Goal: Task Accomplishment & Management: Manage account settings

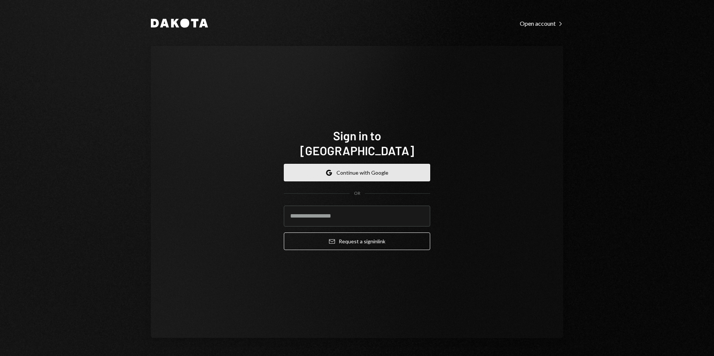
click at [353, 170] on button "Google Continue with Google" at bounding box center [357, 173] width 146 height 18
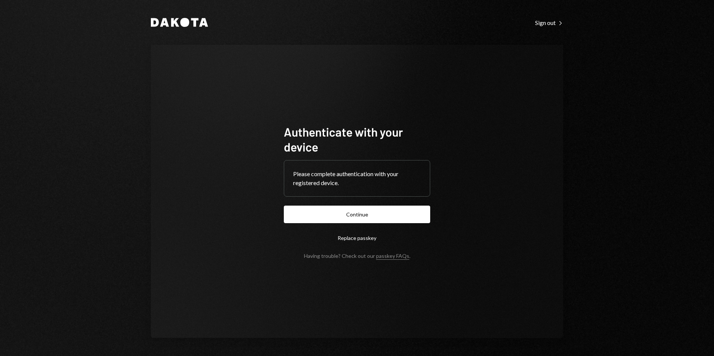
click at [362, 208] on button "Continue" at bounding box center [357, 215] width 146 height 18
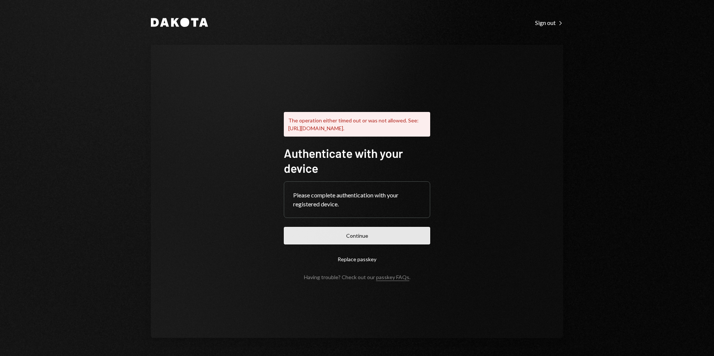
click at [370, 243] on button "Continue" at bounding box center [357, 236] width 146 height 18
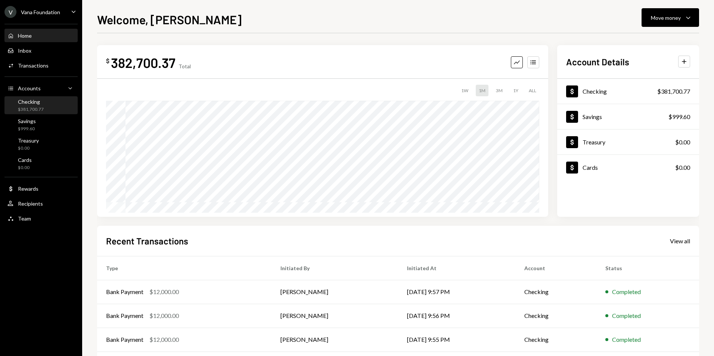
click at [52, 104] on div "Checking $381,700.77" at bounding box center [40, 106] width 67 height 14
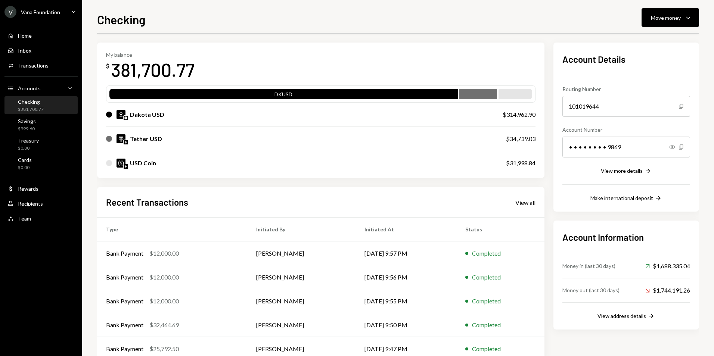
scroll to position [37, 0]
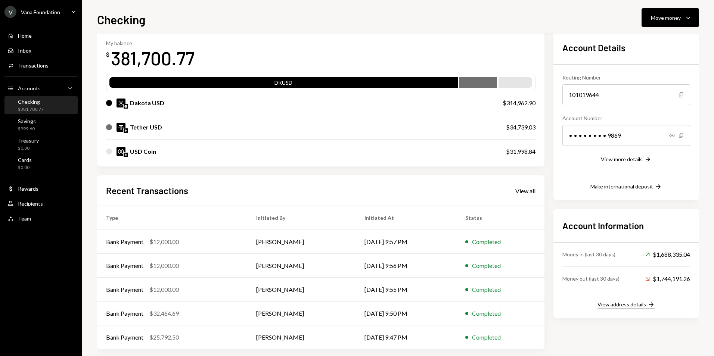
click at [641, 307] on div "View address details" at bounding box center [621, 304] width 49 height 6
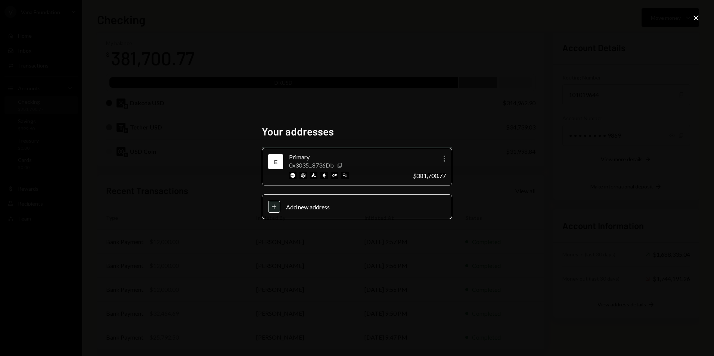
click at [340, 166] on icon "Copy" at bounding box center [340, 165] width 6 height 6
click at [697, 15] on icon "Close" at bounding box center [695, 17] width 9 height 9
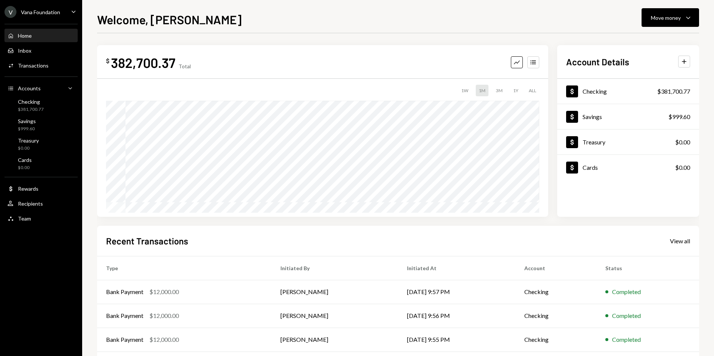
click at [39, 6] on div "V Vana Foundation" at bounding box center [32, 12] width 56 height 12
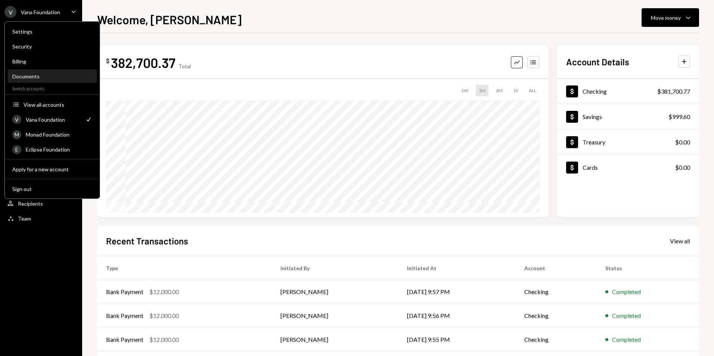
click at [33, 74] on div "Documents" at bounding box center [52, 76] width 80 height 6
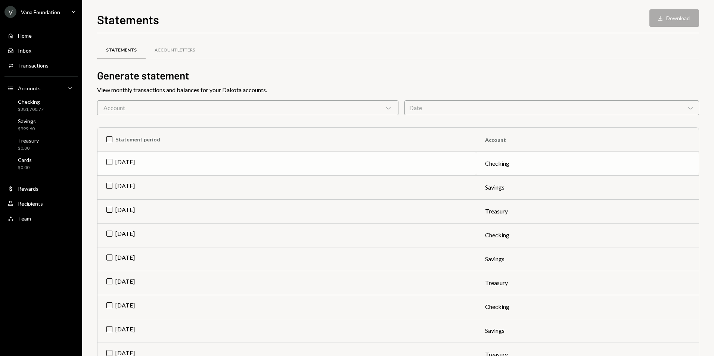
click at [204, 160] on td "Aug 2025" at bounding box center [286, 164] width 379 height 24
click at [672, 22] on button "Download Download" at bounding box center [674, 18] width 50 height 18
click at [701, 47] on div "Statements Download Download Statements Account Letters Generate statement View…" at bounding box center [398, 178] width 632 height 356
click at [15, 104] on div "Checking $381,700.77" at bounding box center [25, 106] width 36 height 14
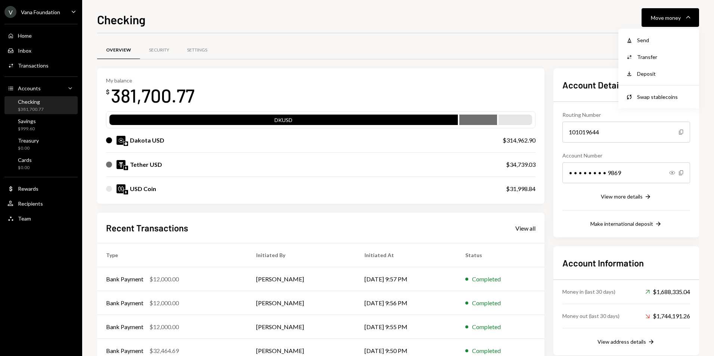
click at [557, 53] on div "Overview Security Settings" at bounding box center [398, 50] width 602 height 19
click at [633, 345] on button "View address details Right Arrow" at bounding box center [625, 342] width 57 height 8
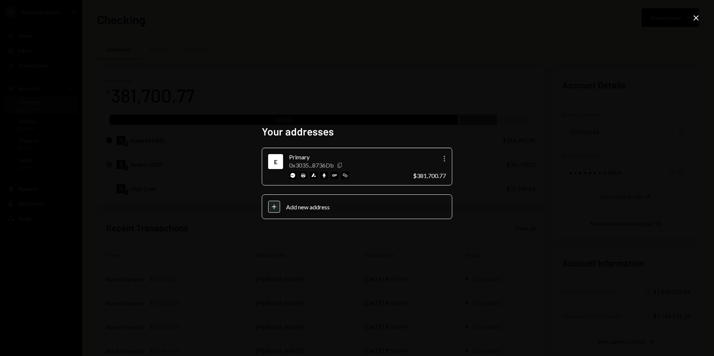
click at [340, 165] on icon "Copy" at bounding box center [340, 165] width 6 height 6
click at [446, 160] on icon "More" at bounding box center [444, 158] width 9 height 9
drag, startPoint x: 488, startPoint y: 156, endPoint x: 566, endPoint y: 102, distance: 94.6
click at [489, 156] on div "Your addresses E Primary 0x3035...8736Db Copy More $381,700.77 Plus Add new add…" at bounding box center [357, 178] width 714 height 356
click at [700, 18] on div "Your addresses E Primary 0x3035...8736Db Copy More $381,700.77 Plus Add new add…" at bounding box center [357, 178] width 714 height 356
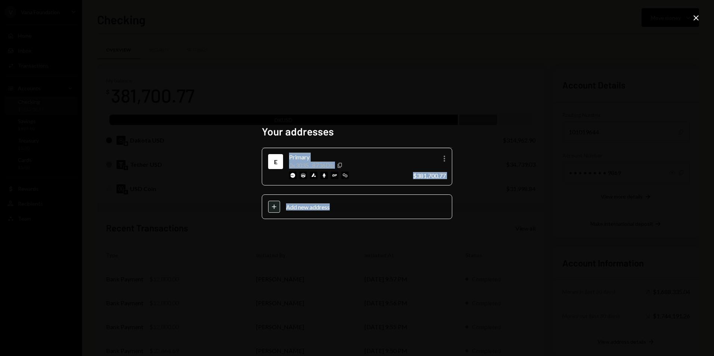
drag, startPoint x: 700, startPoint y: 18, endPoint x: 589, endPoint y: 109, distance: 142.9
click at [587, 109] on div "Your addresses E Primary 0x3035...8736Db Copy More $381,700.77 Plus Add new add…" at bounding box center [357, 178] width 714 height 356
click at [700, 14] on icon "Close" at bounding box center [695, 17] width 9 height 9
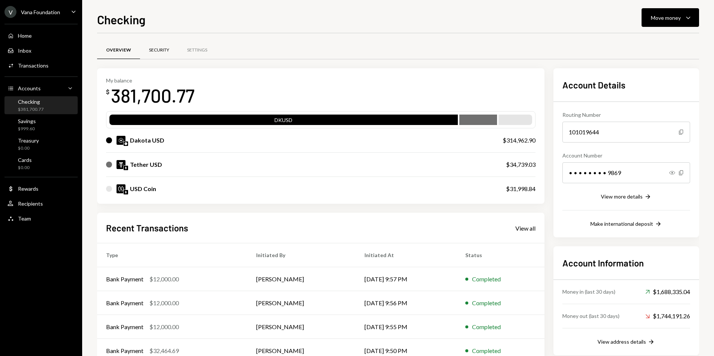
click at [156, 46] on div "Security" at bounding box center [159, 50] width 38 height 18
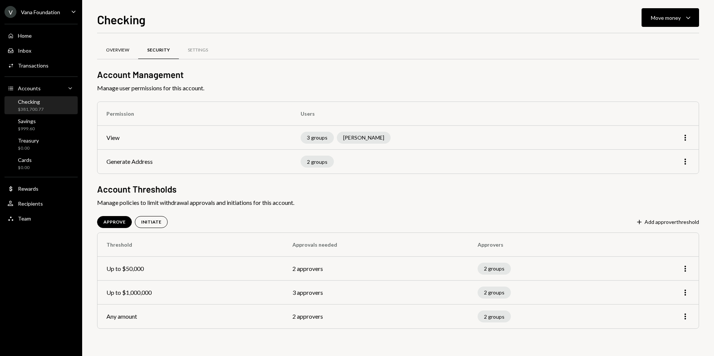
click at [122, 50] on div "Overview" at bounding box center [117, 50] width 23 height 6
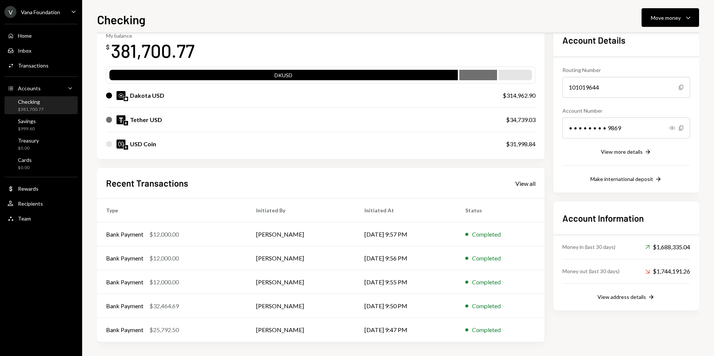
scroll to position [46, 0]
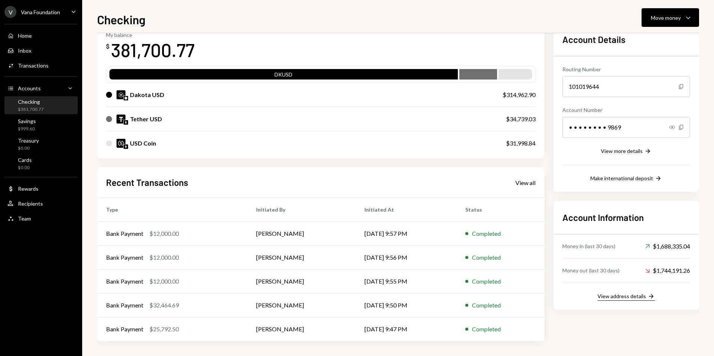
click at [626, 298] on div "View address details" at bounding box center [621, 296] width 49 height 6
